Goal: Information Seeking & Learning: Understand process/instructions

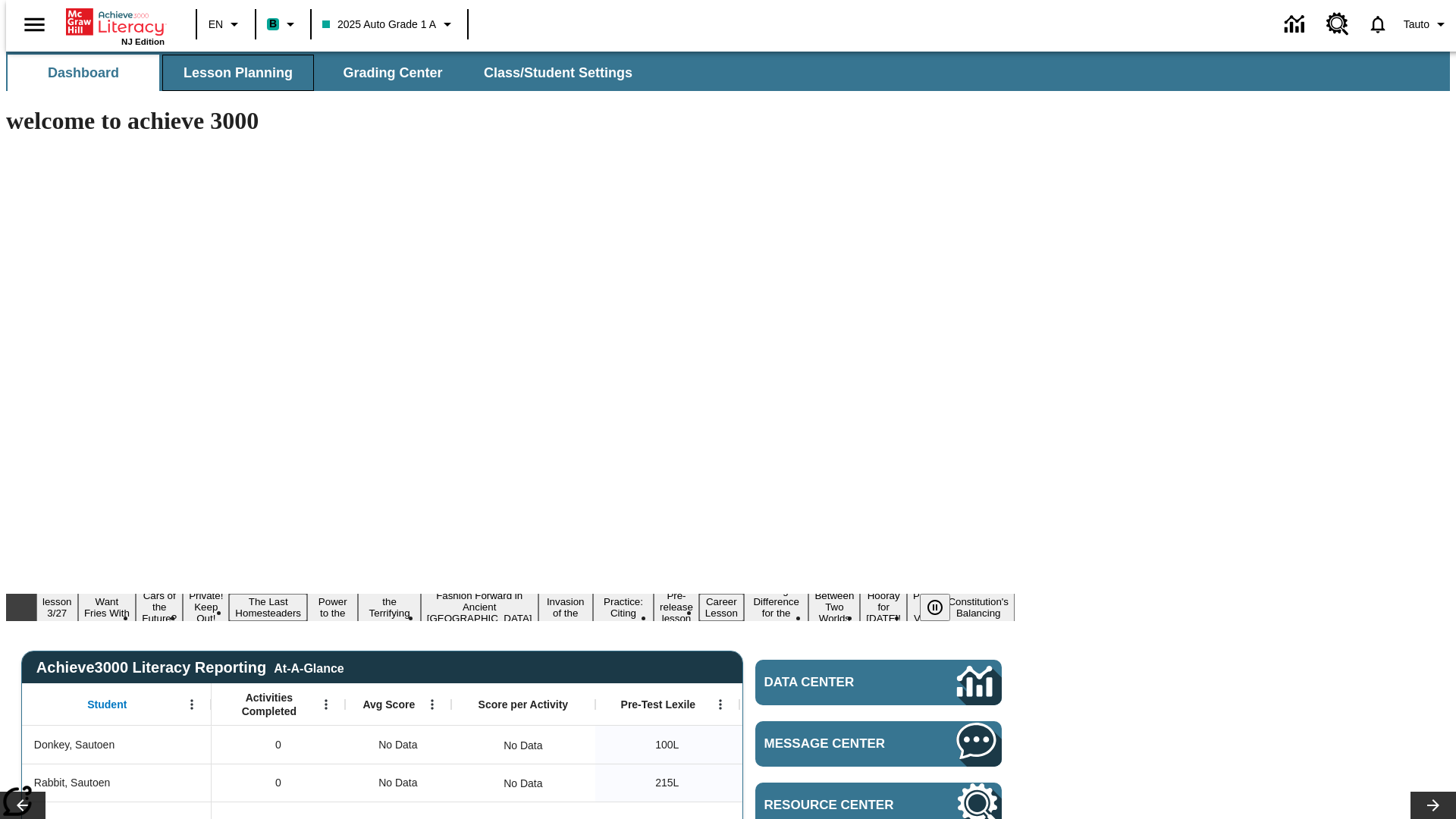
click at [232, 73] on span "Lesson Planning" at bounding box center [238, 73] width 109 height 17
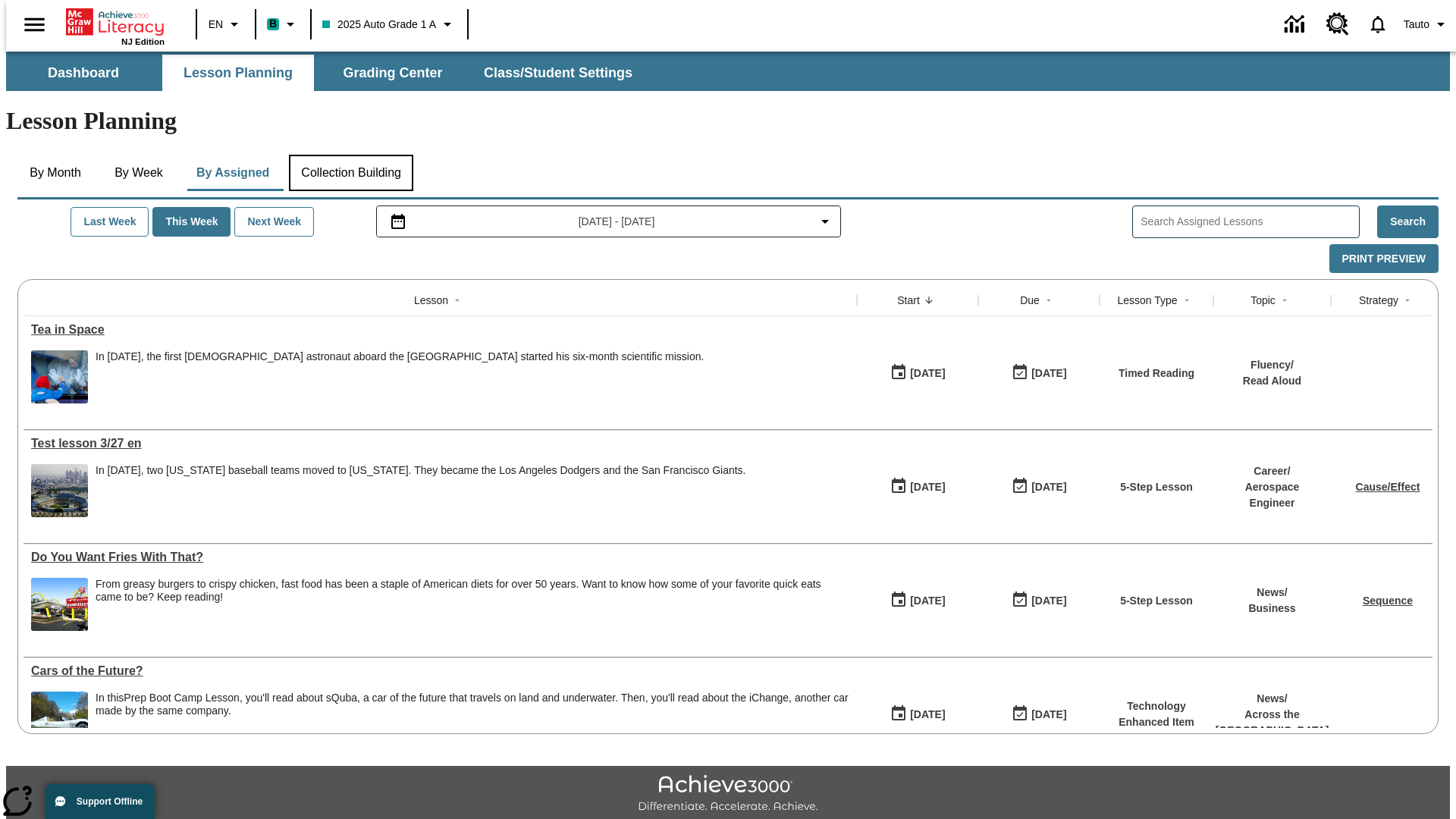
click at [351, 155] on button "Collection Building" at bounding box center [351, 173] width 124 height 37
